Goal: Book appointment/travel/reservation

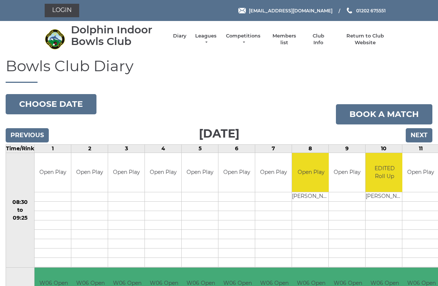
scroll to position [2, 0]
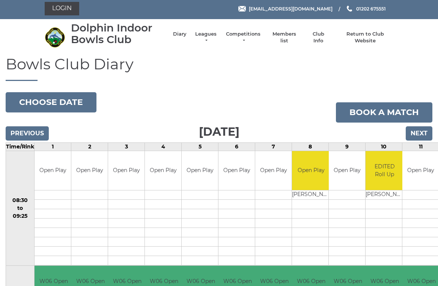
click at [419, 135] on input "Next" at bounding box center [418, 133] width 27 height 14
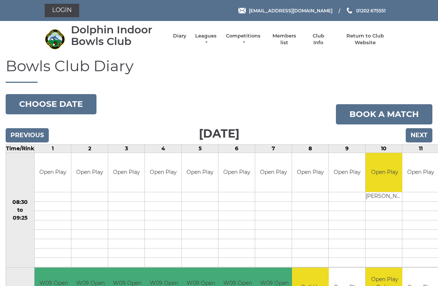
click at [423, 137] on input "Next" at bounding box center [418, 135] width 27 height 14
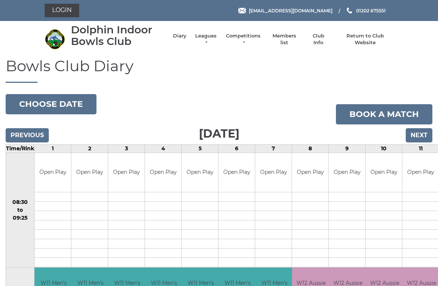
click at [423, 135] on input "Next" at bounding box center [418, 135] width 27 height 14
